Goal: Task Accomplishment & Management: Complete application form

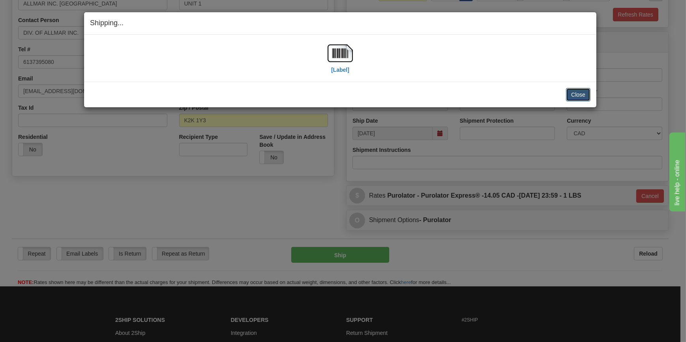
click at [581, 90] on button "Close" at bounding box center [578, 94] width 24 height 13
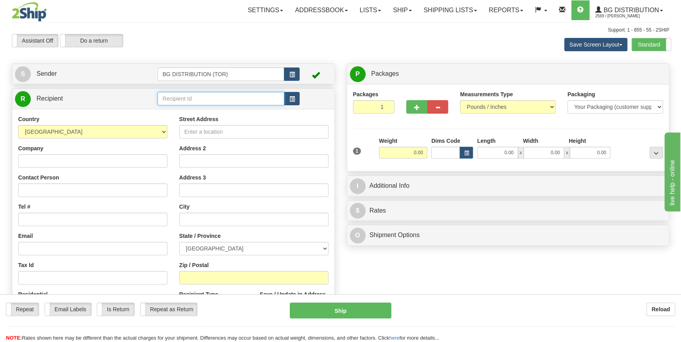
click at [173, 98] on input "text" at bounding box center [221, 98] width 127 height 13
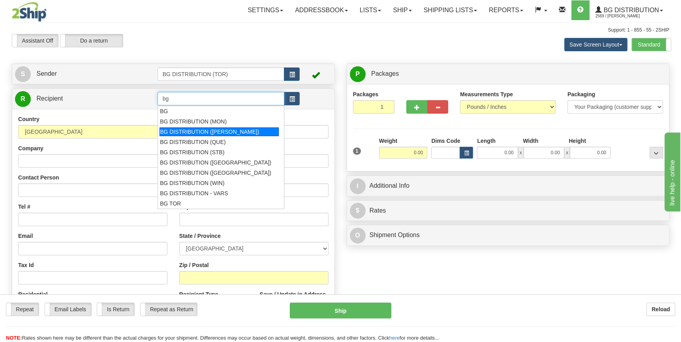
click at [216, 129] on div "BG DISTRIBUTION (OTT)" at bounding box center [219, 132] width 119 height 9
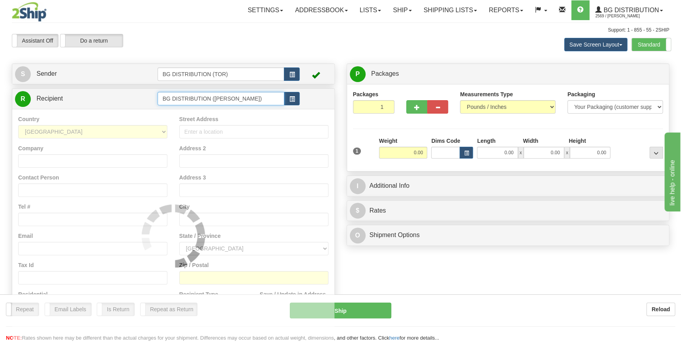
type input "BG DISTRIBUTION (OTT)"
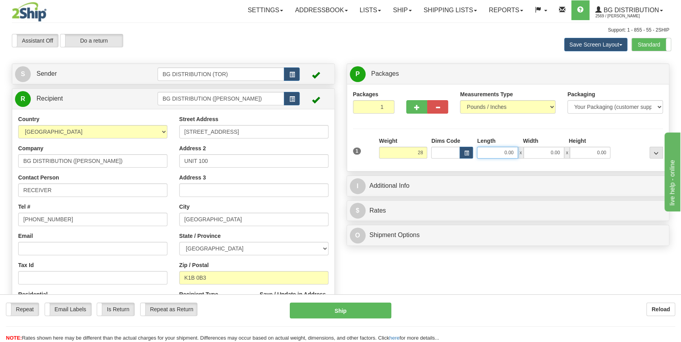
type input "28.00"
click at [509, 153] on input "0.00" at bounding box center [497, 153] width 41 height 12
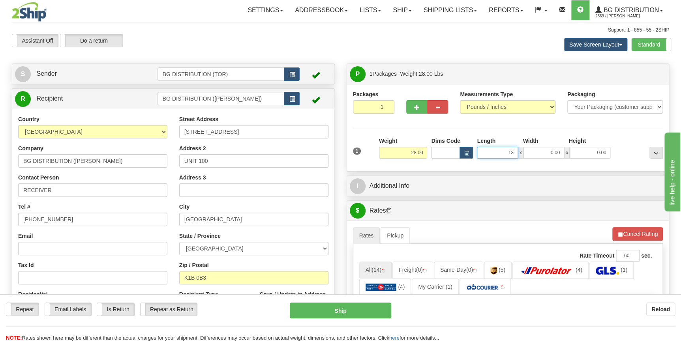
type input "13.00"
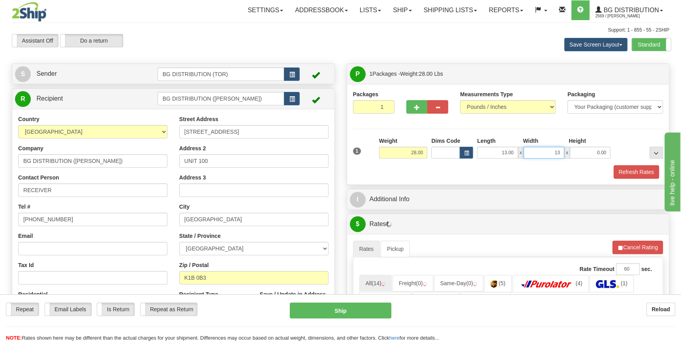
type input "13.00"
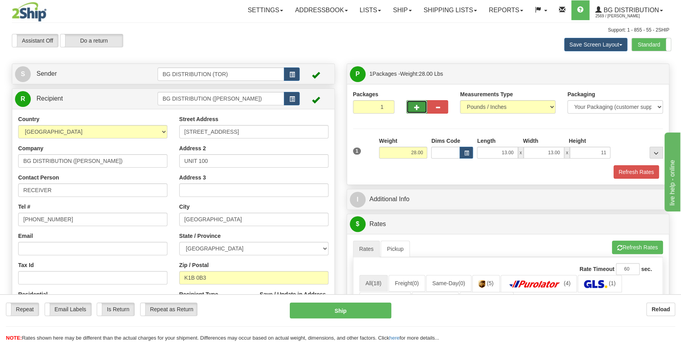
type input "11.00"
click at [417, 105] on span "button" at bounding box center [417, 107] width 6 height 5
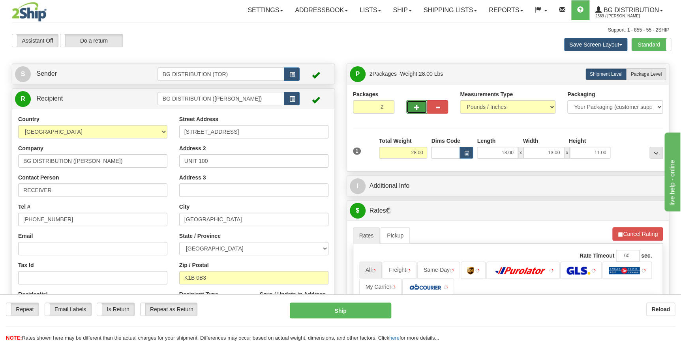
click at [417, 105] on span "button" at bounding box center [417, 107] width 6 height 5
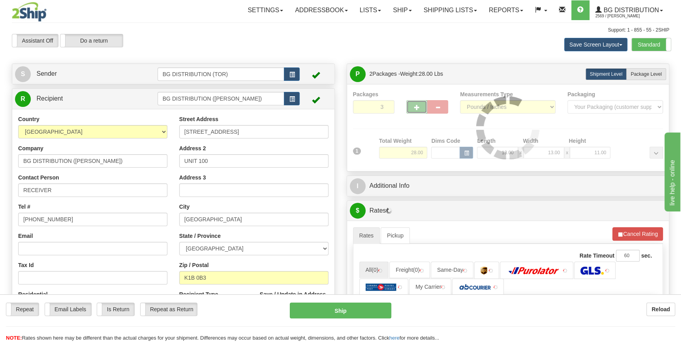
click at [417, 105] on div "Packages 3 1 Measurements Type" at bounding box center [508, 127] width 310 height 75
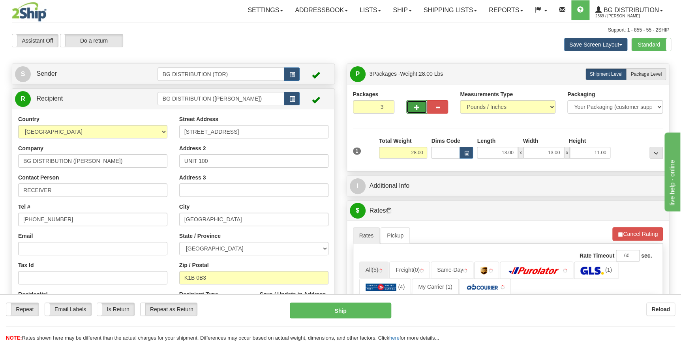
click at [417, 105] on span "button" at bounding box center [417, 107] width 6 height 5
type input "4"
click at [644, 73] on span "Package Level" at bounding box center [646, 74] width 31 height 6
radio input "true"
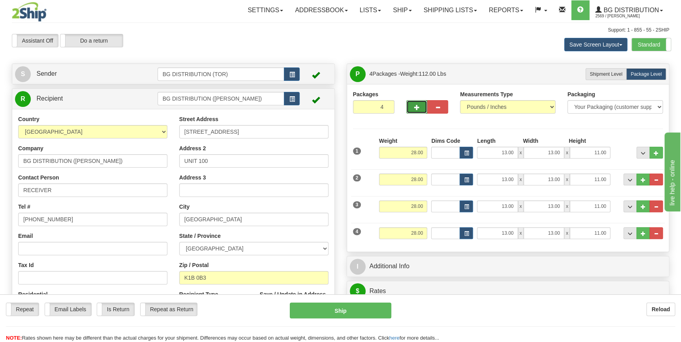
click at [419, 105] on span "button" at bounding box center [417, 107] width 6 height 5
type input "5"
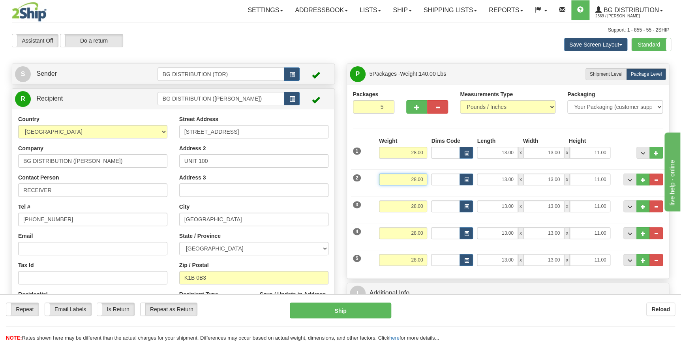
drag, startPoint x: 410, startPoint y: 180, endPoint x: 433, endPoint y: 179, distance: 22.9
click at [433, 179] on div "2 Weight 28.00 Dims Code Length Width Height" at bounding box center [508, 178] width 314 height 26
type input "10.00"
click at [505, 178] on input "13.00" at bounding box center [497, 180] width 41 height 12
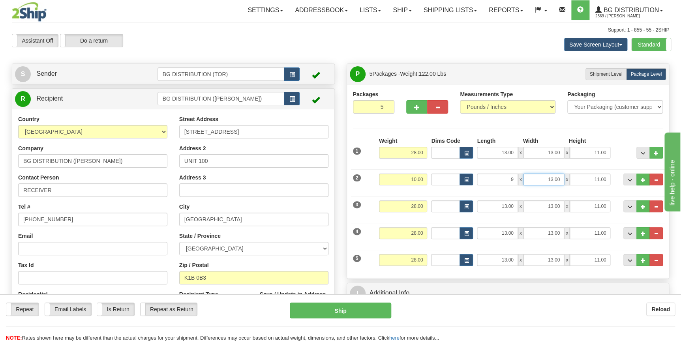
type input "9.00"
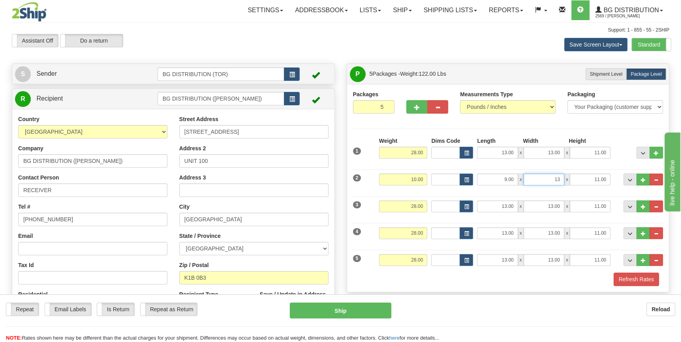
type input "13.00"
type input "8.00"
click at [420, 190] on div "Weight 10.00" at bounding box center [403, 183] width 53 height 18
drag, startPoint x: 416, startPoint y: 205, endPoint x: 426, endPoint y: 204, distance: 10.3
click at [426, 204] on input "28.00" at bounding box center [403, 207] width 49 height 12
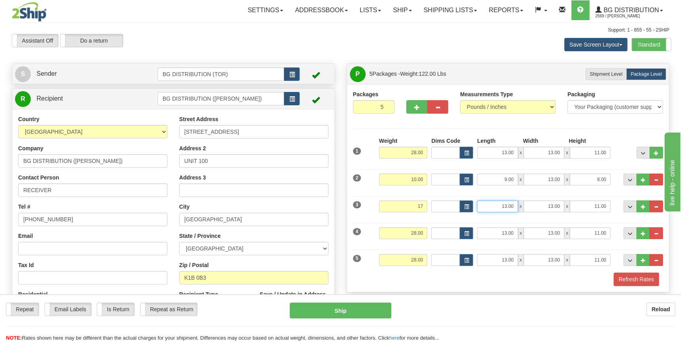
click at [504, 205] on input "13.00" at bounding box center [497, 207] width 41 height 12
type input "17.00"
drag, startPoint x: 498, startPoint y: 207, endPoint x: 518, endPoint y: 207, distance: 19.4
click at [518, 207] on div "13.00 x 13.00 x 11.00" at bounding box center [543, 207] width 133 height 12
type input "23.00"
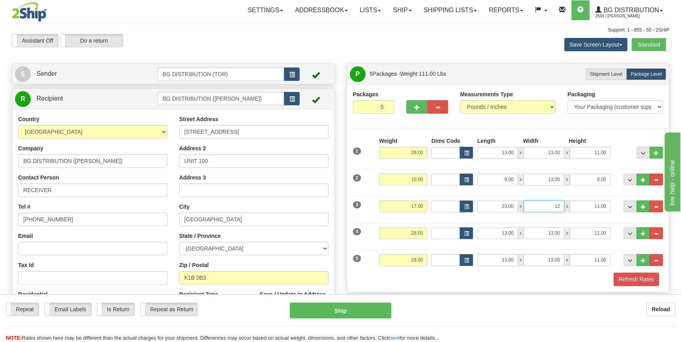
type input "12.00"
type input "7.00"
click at [428, 221] on div "4 Weight 28.00 Dims Code Length Width Height" at bounding box center [508, 232] width 314 height 26
click at [413, 234] on input "28.00" at bounding box center [403, 233] width 49 height 12
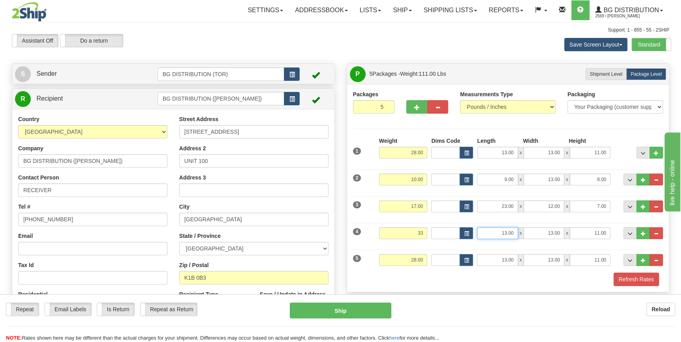
click at [508, 235] on input "13.00" at bounding box center [497, 233] width 41 height 12
type input "33.00"
drag, startPoint x: 502, startPoint y: 232, endPoint x: 515, endPoint y: 232, distance: 13.8
click at [515, 232] on input "13.00" at bounding box center [497, 233] width 41 height 12
type input "17.00"
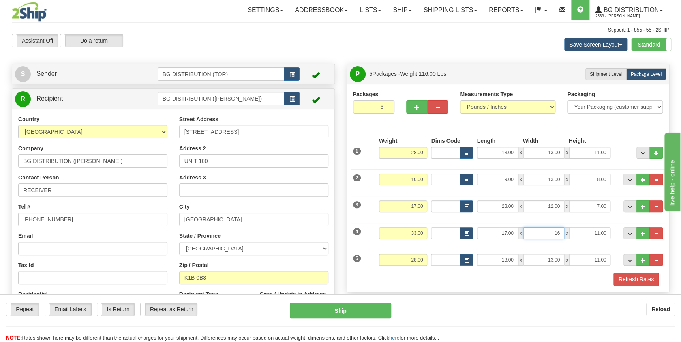
type input "16.00"
type input "13.00"
click at [427, 244] on div "Weight 33.00" at bounding box center [403, 236] width 53 height 18
drag, startPoint x: 410, startPoint y: 262, endPoint x: 427, endPoint y: 262, distance: 17.4
click at [427, 262] on input "28.00" at bounding box center [403, 260] width 49 height 12
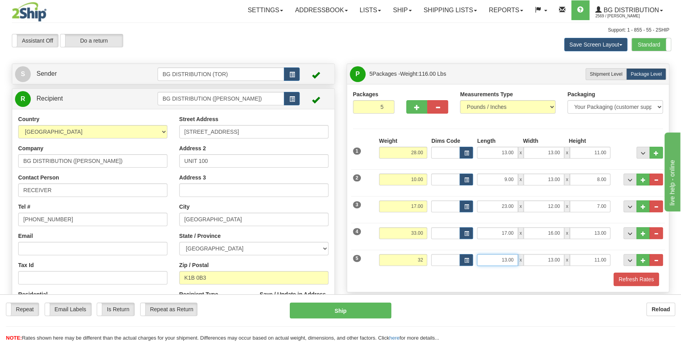
type input "32.00"
click at [504, 261] on input "13.00" at bounding box center [497, 260] width 41 height 12
drag, startPoint x: 500, startPoint y: 259, endPoint x: 517, endPoint y: 259, distance: 16.6
click at [517, 259] on input "13.00" at bounding box center [497, 260] width 41 height 12
type input "13.00"
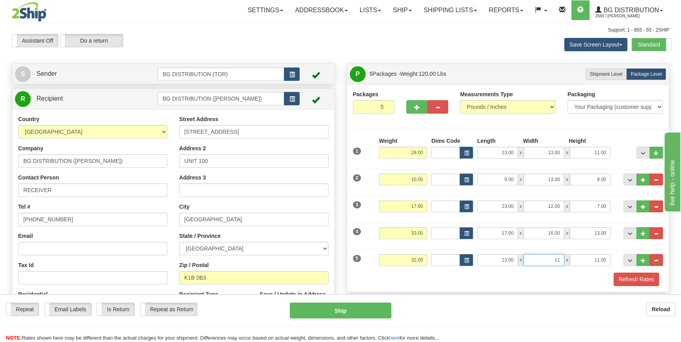
click at [539, 258] on input "11" at bounding box center [544, 260] width 41 height 12
click at [541, 259] on input "11" at bounding box center [544, 260] width 41 height 12
click at [594, 259] on input "11.00" at bounding box center [590, 260] width 41 height 12
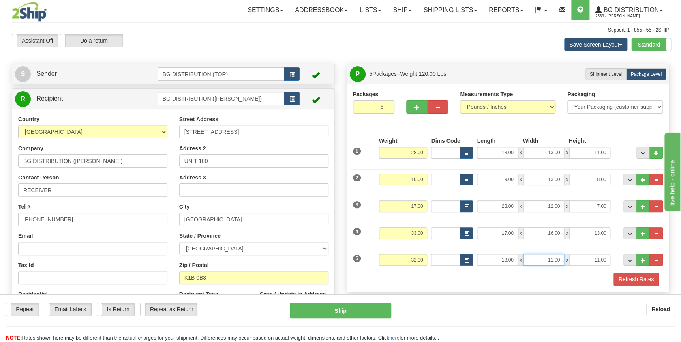
drag, startPoint x: 561, startPoint y: 259, endPoint x: 547, endPoint y: 261, distance: 14.7
click at [547, 261] on input "11.00" at bounding box center [544, 260] width 41 height 12
type input "13.00"
click at [616, 131] on div "Packages 5 5 Measurements Type" at bounding box center [508, 188] width 310 height 196
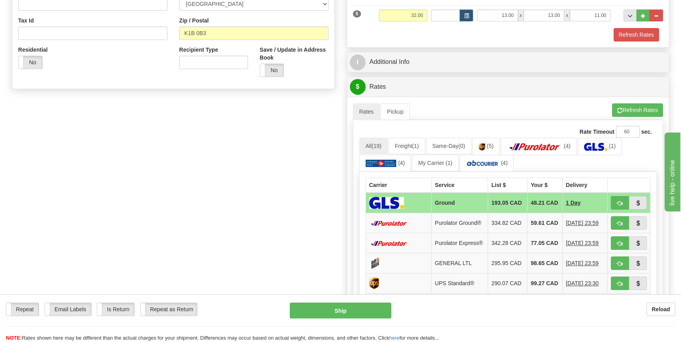
scroll to position [251, 0]
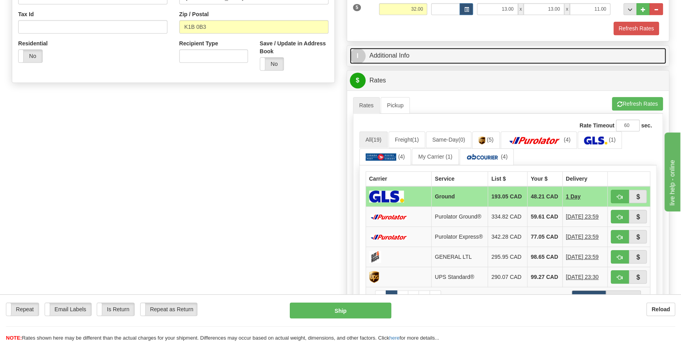
click at [398, 53] on link "I Additional Info" at bounding box center [508, 56] width 317 height 16
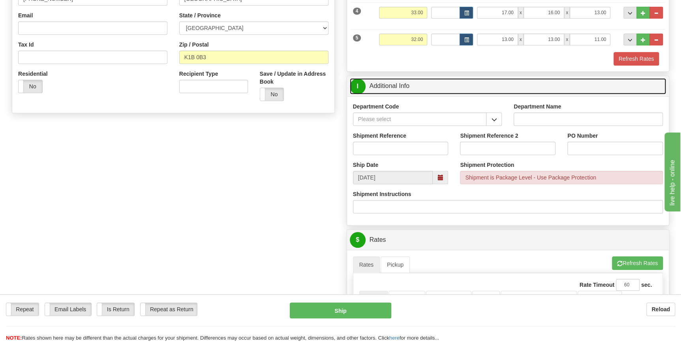
scroll to position [179, 0]
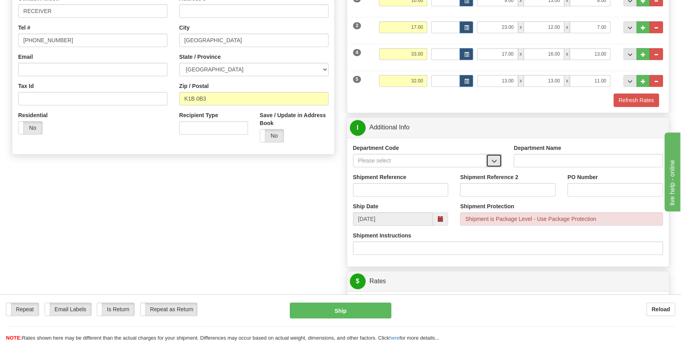
click at [495, 161] on span "button" at bounding box center [494, 161] width 6 height 5
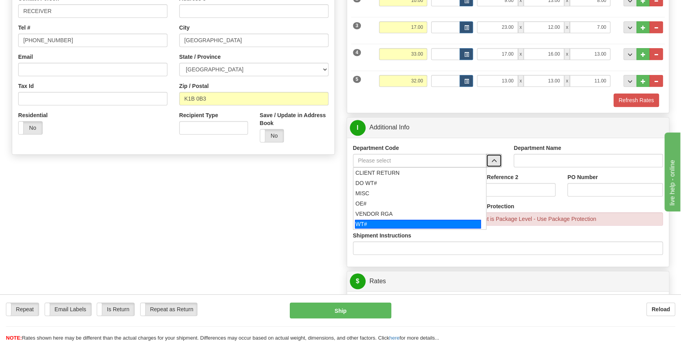
click at [410, 222] on div "WT#" at bounding box center [418, 224] width 126 height 9
type input "WT#"
type input "WAREHOUSE TRANSFERS"
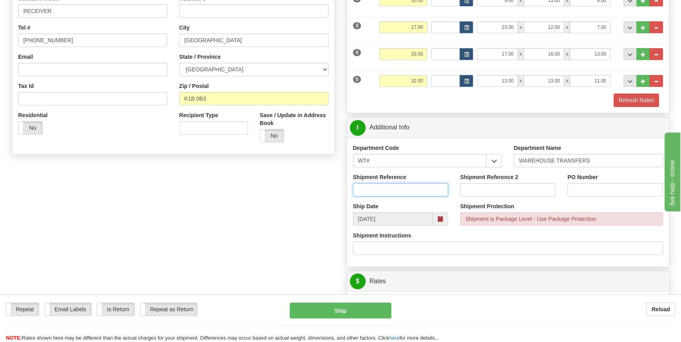
click at [382, 191] on input "Shipment Reference" at bounding box center [401, 189] width 96 height 13
click at [406, 190] on input "167142-00" at bounding box center [401, 189] width 96 height 13
click at [370, 190] on input "167142-00" at bounding box center [401, 189] width 96 height 13
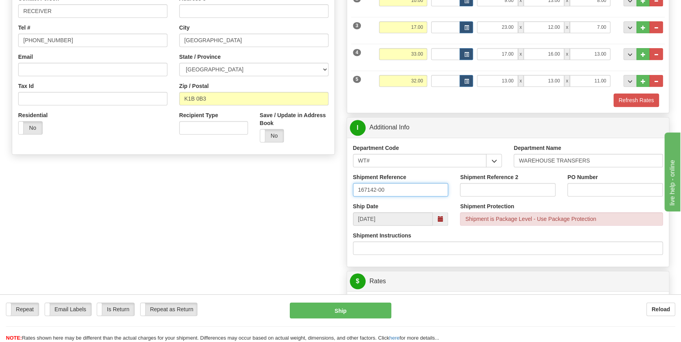
type input "167142-00"
click at [601, 189] on input "PO Number" at bounding box center [615, 189] width 96 height 13
paste input "167142-00"
type input "167142-00"
click at [588, 238] on div "Shipment Instructions" at bounding box center [508, 243] width 310 height 23
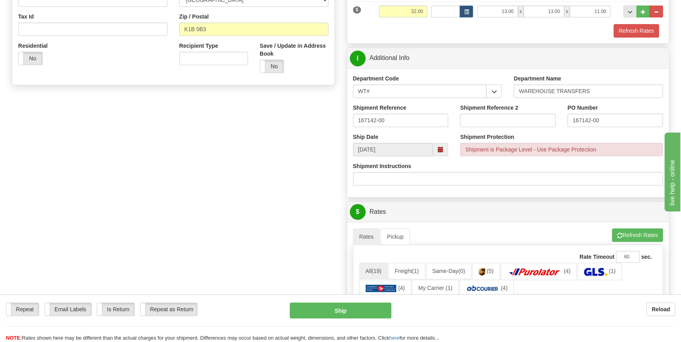
scroll to position [251, 0]
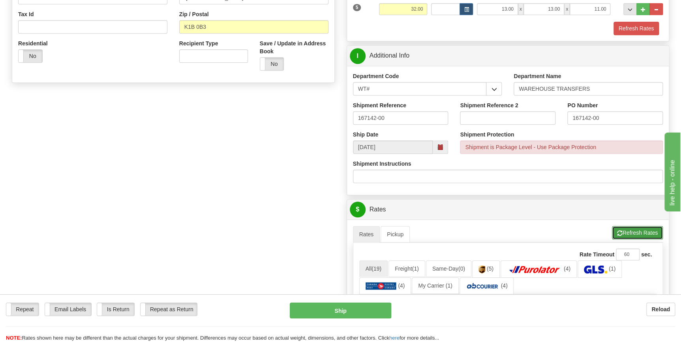
click at [631, 233] on button "Refresh Rates" at bounding box center [637, 232] width 51 height 13
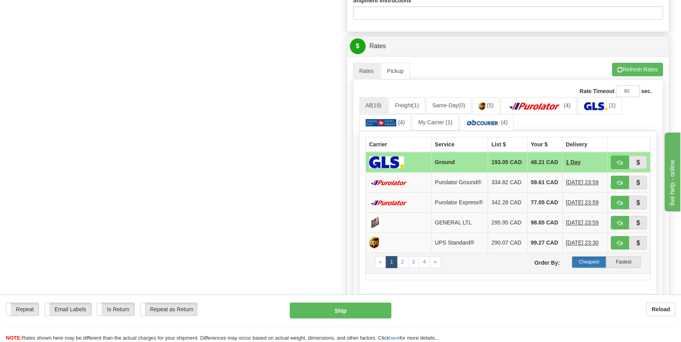
scroll to position [430, 0]
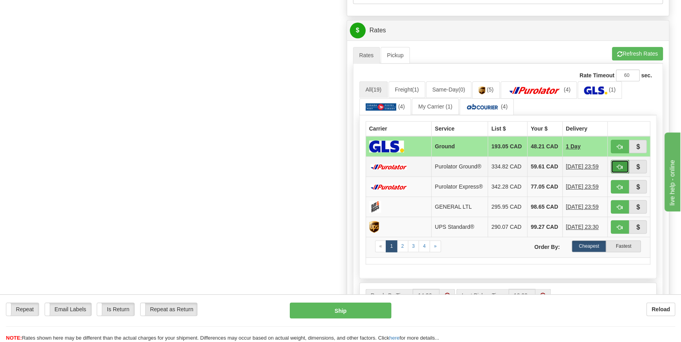
click at [620, 169] on span "button" at bounding box center [620, 167] width 6 height 5
type input "260"
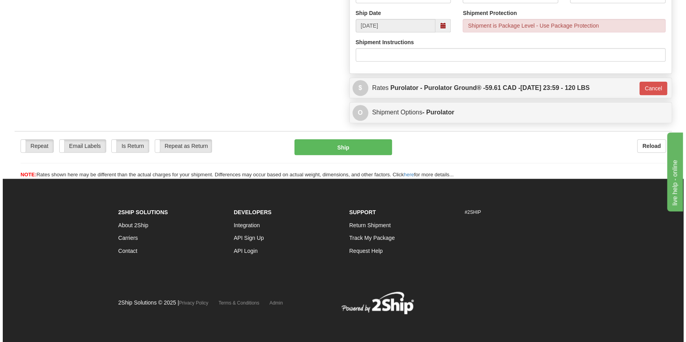
scroll to position [372, 0]
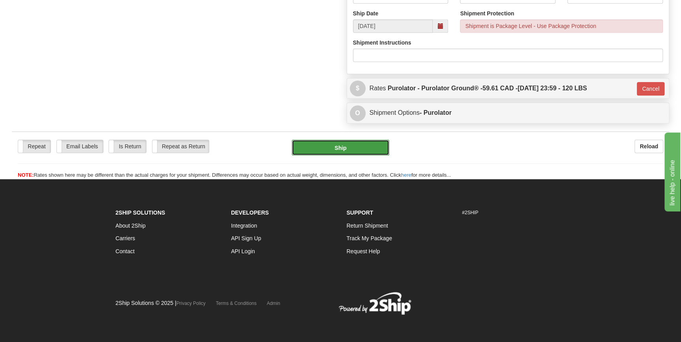
click at [353, 150] on button "Ship" at bounding box center [341, 148] width 98 height 16
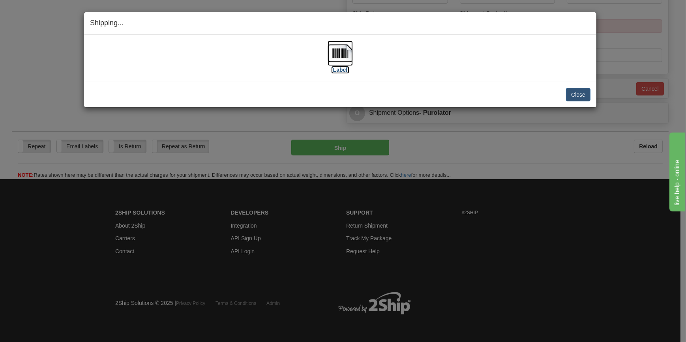
click at [340, 59] on img at bounding box center [340, 53] width 25 height 25
